Goal: Book appointment/travel/reservation

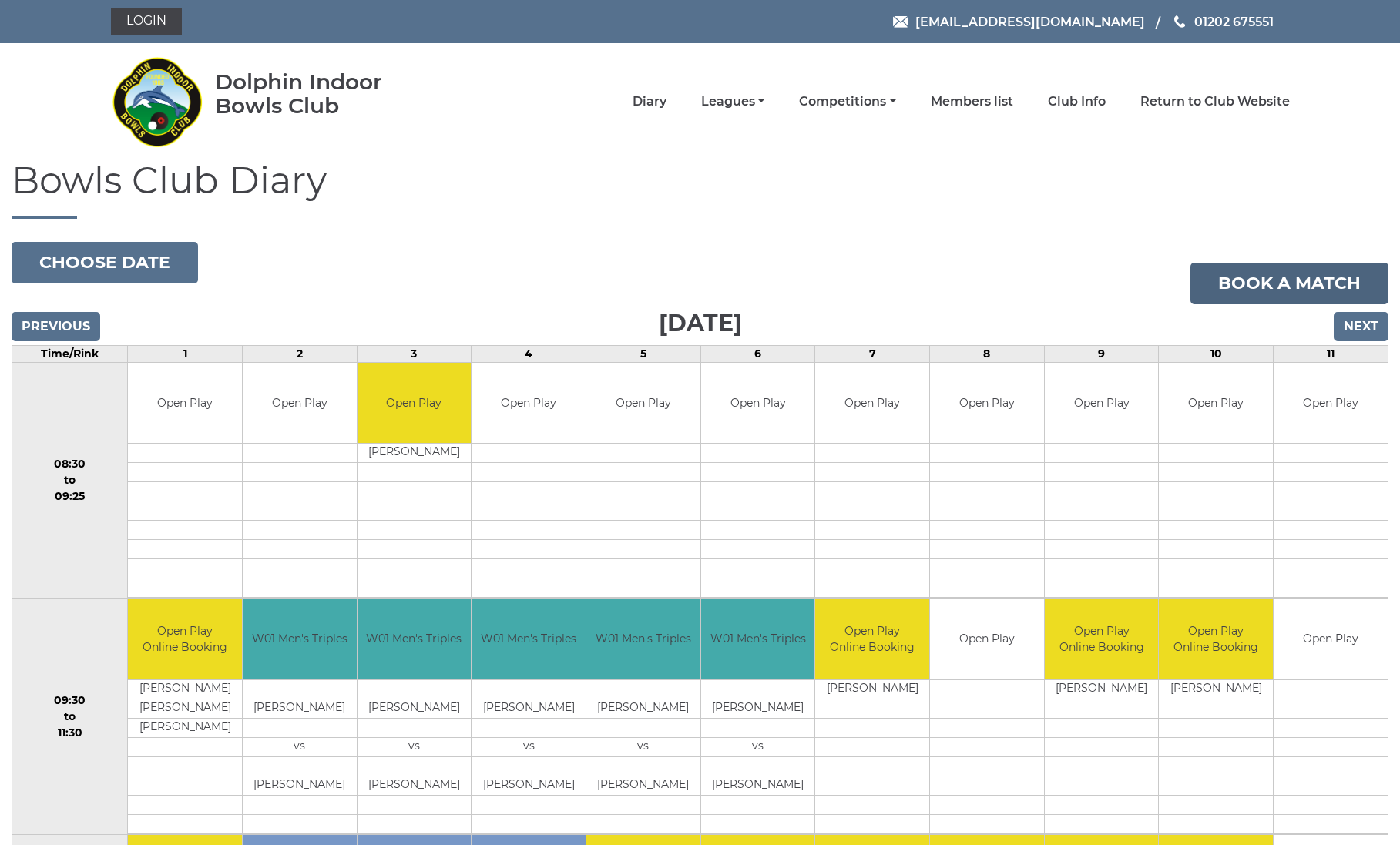
click at [1277, 280] on link "Book a match" at bounding box center [1289, 283] width 198 height 42
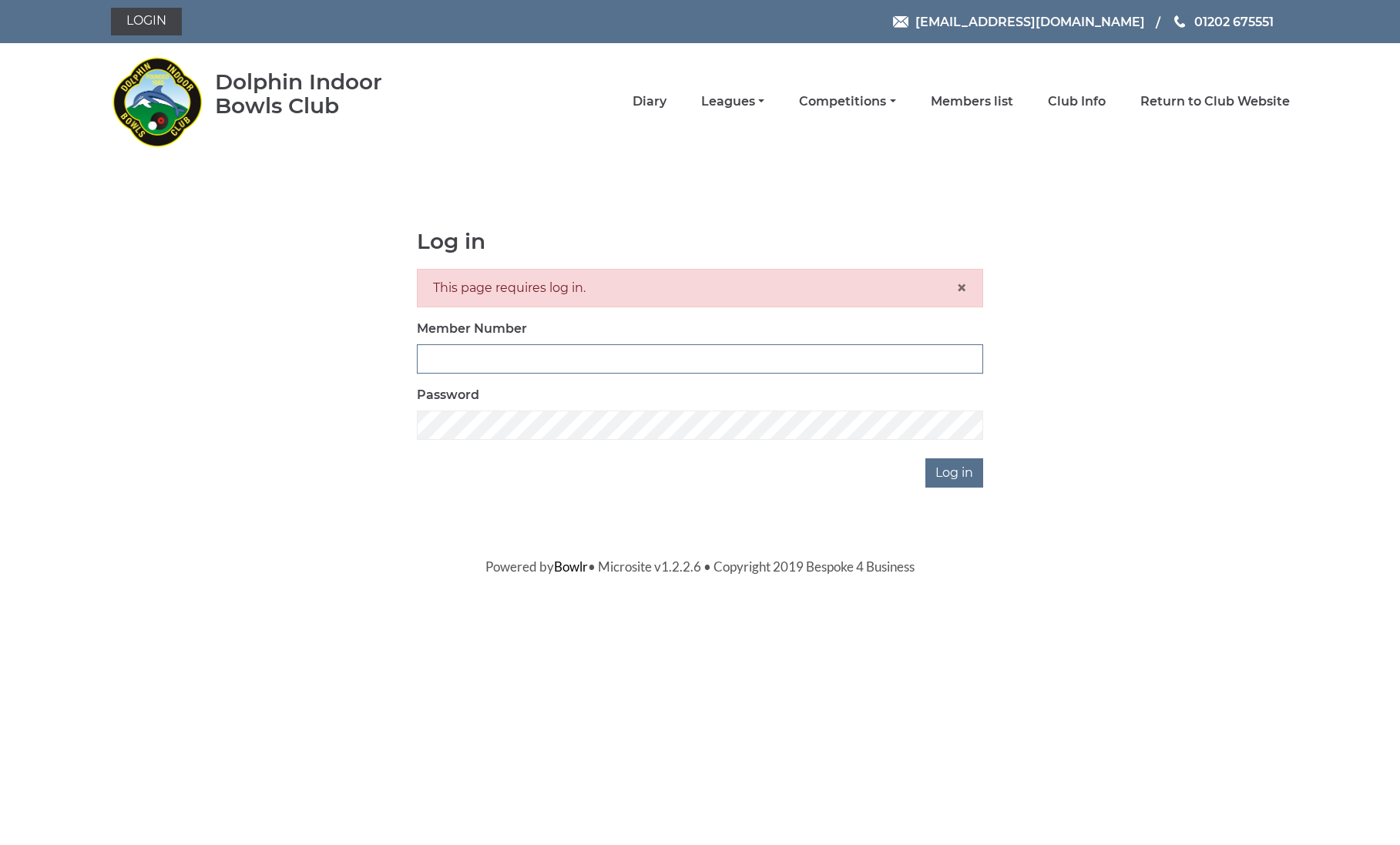
type input "2820"
click at [956, 472] on input "Log in" at bounding box center [954, 474] width 58 height 30
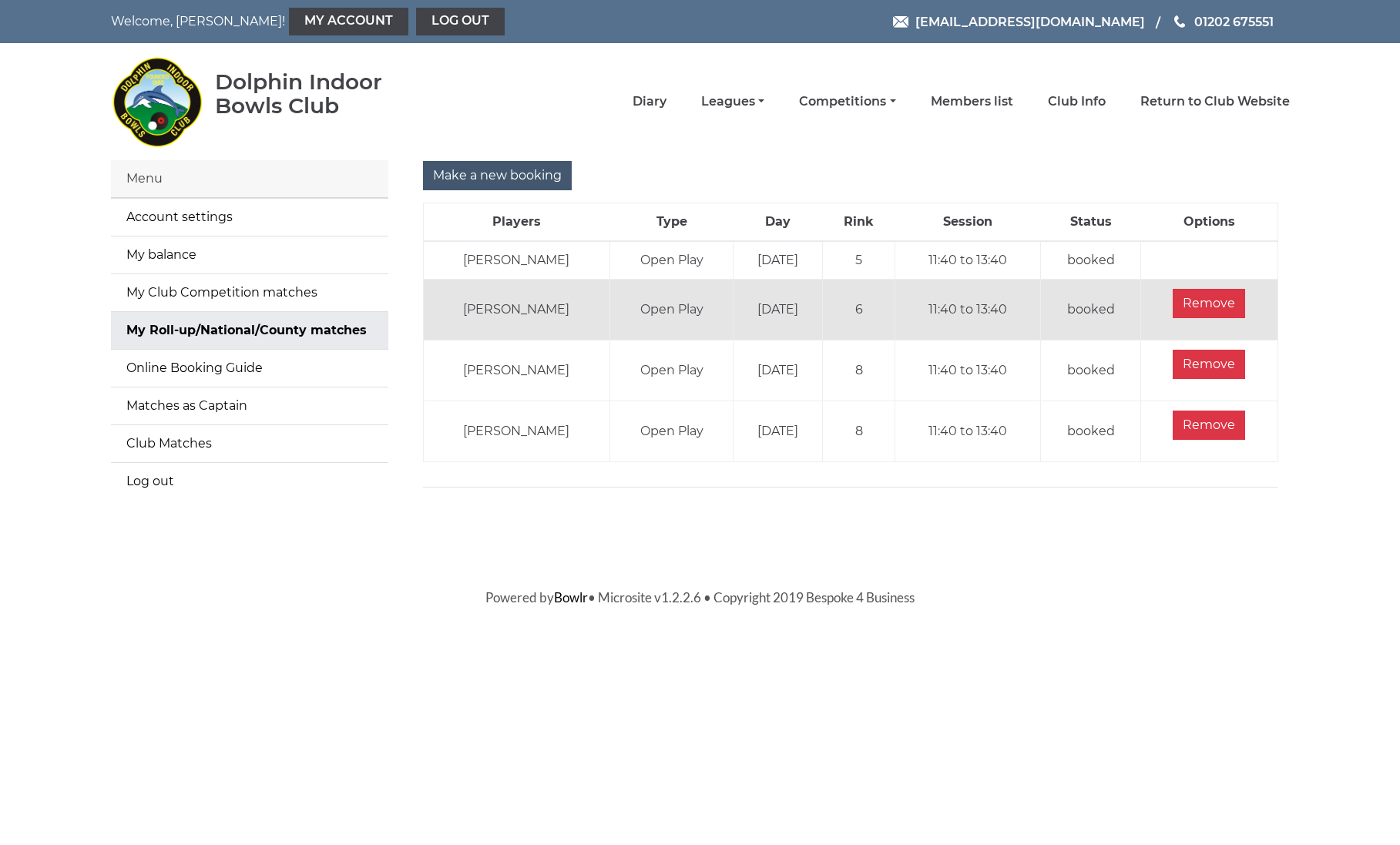
click at [480, 181] on input "Make a new booking" at bounding box center [497, 176] width 148 height 30
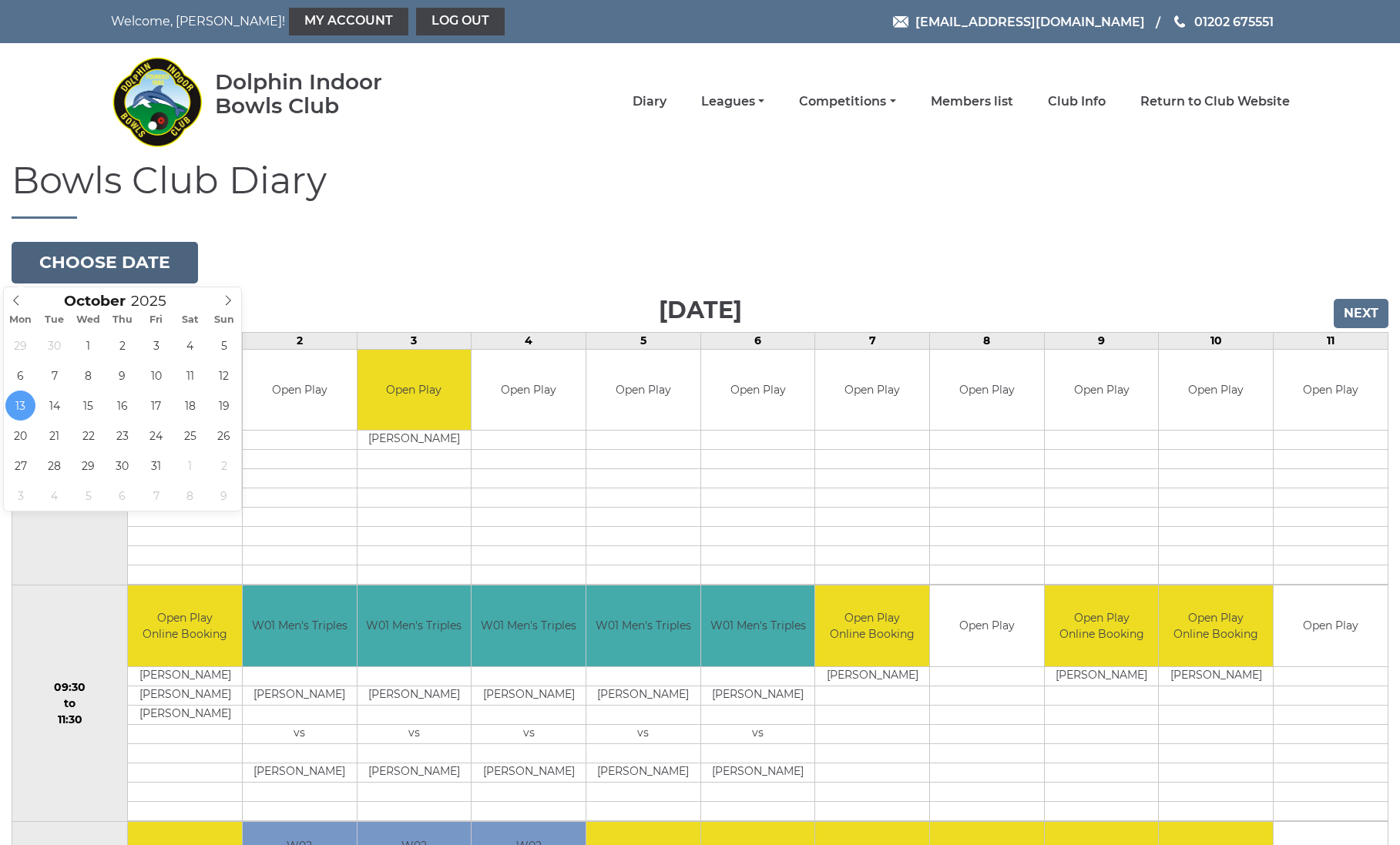
click at [116, 261] on button "Choose date" at bounding box center [105, 262] width 187 height 42
type input "2025-10-27"
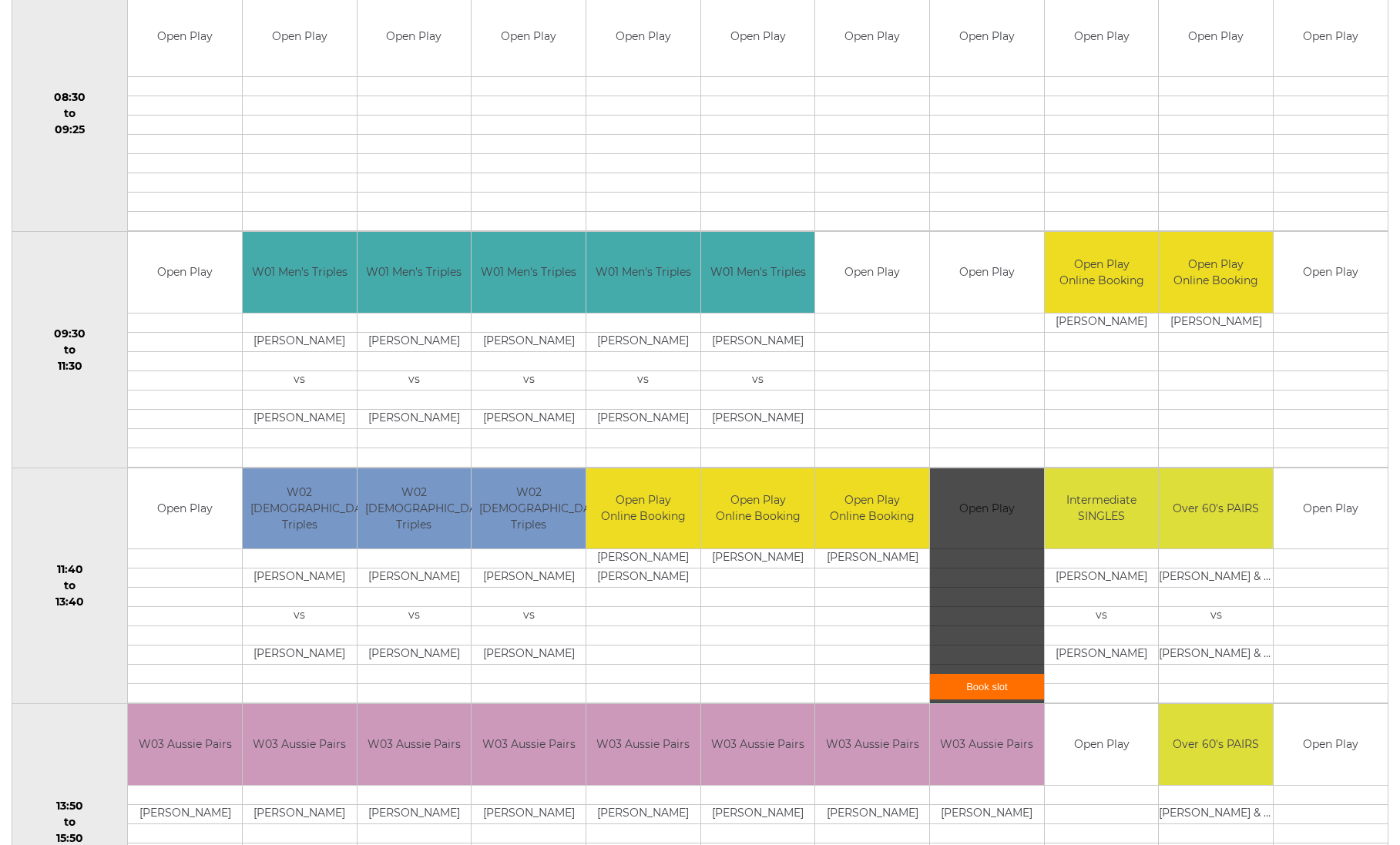
scroll to position [354, 0]
click at [1005, 691] on link "Book slot" at bounding box center [987, 685] width 114 height 25
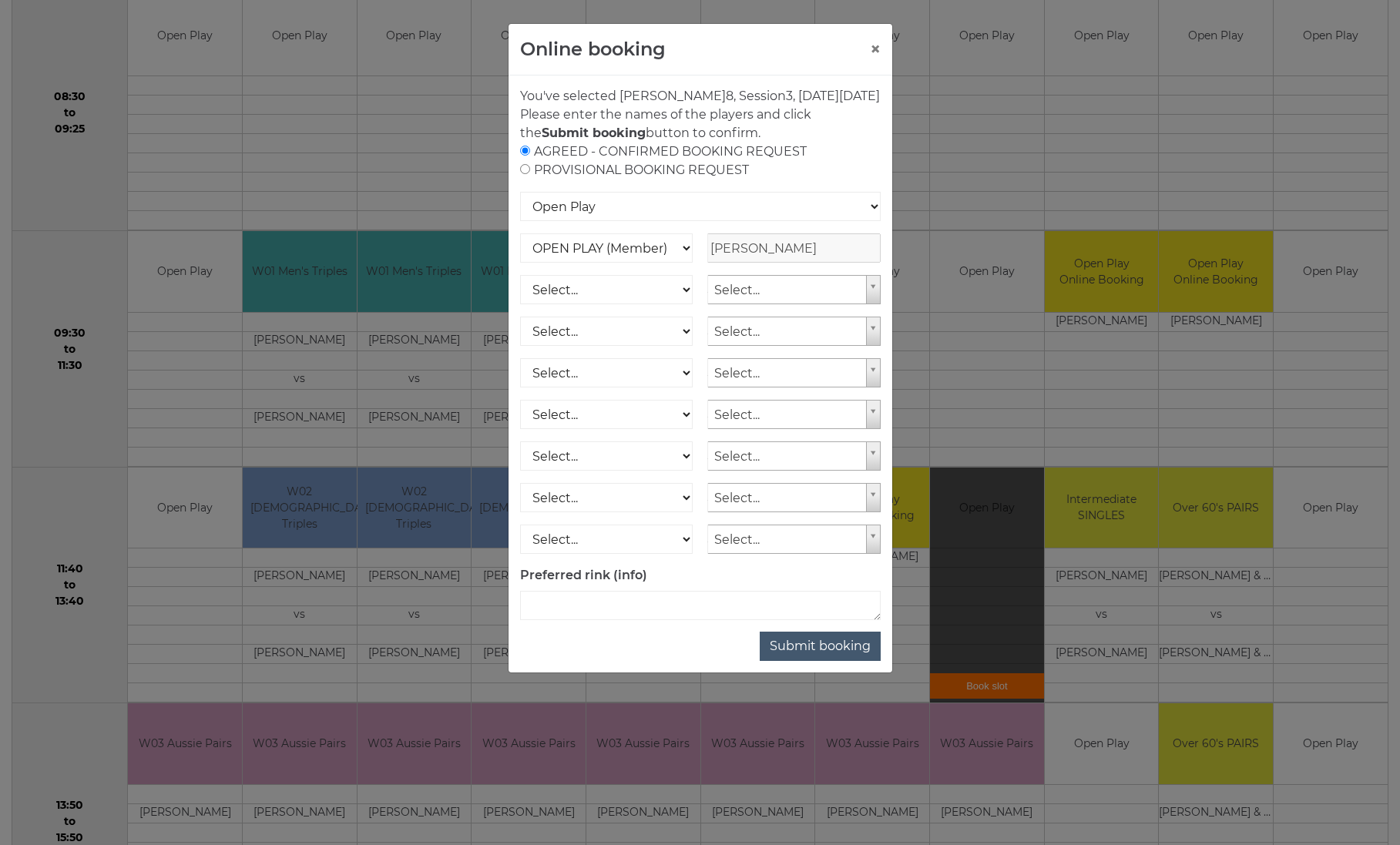
click at [837, 661] on button "Submit booking" at bounding box center [820, 646] width 121 height 30
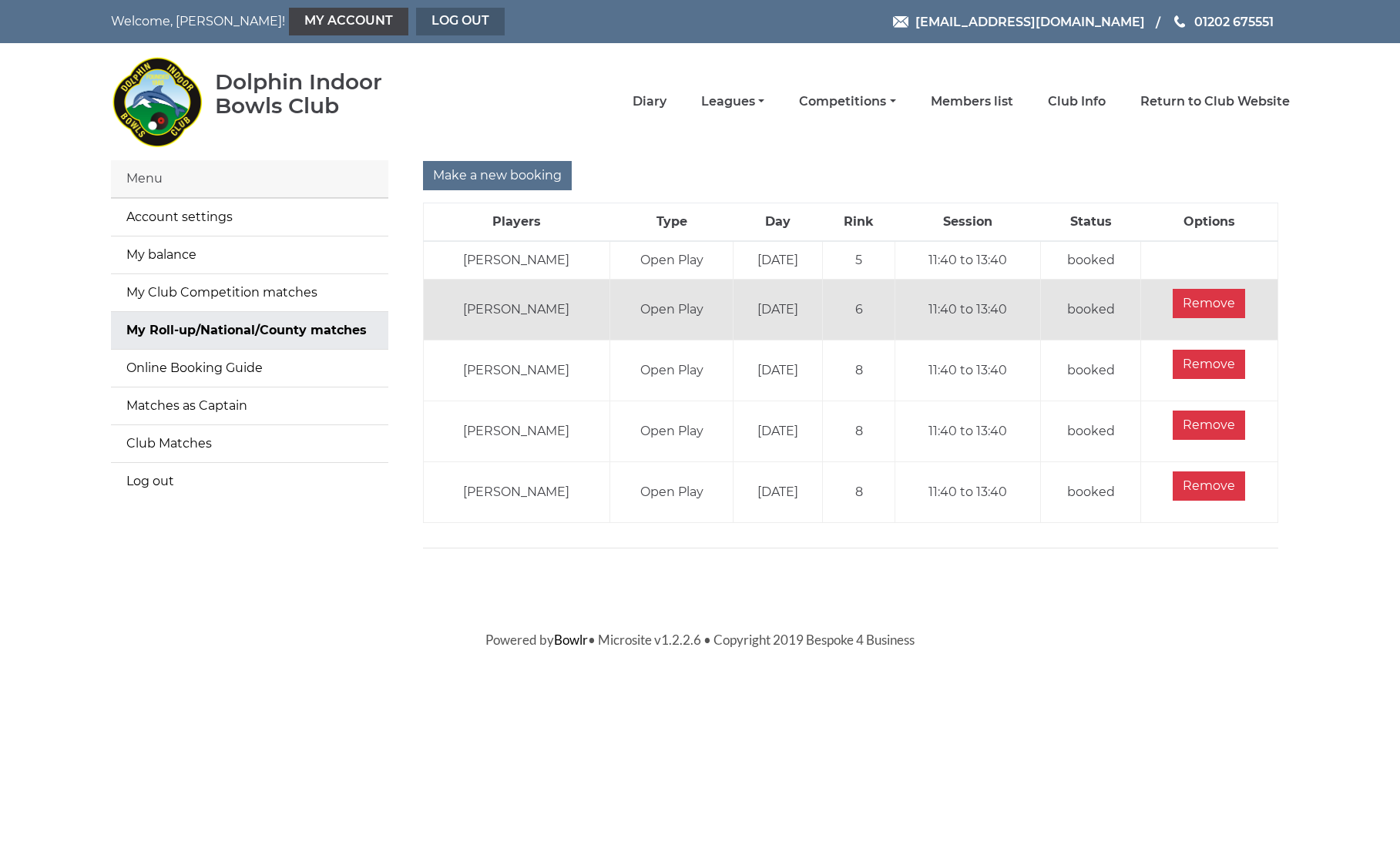
click at [416, 18] on link "Log out" at bounding box center [461, 22] width 89 height 28
